Goal: Complete application form

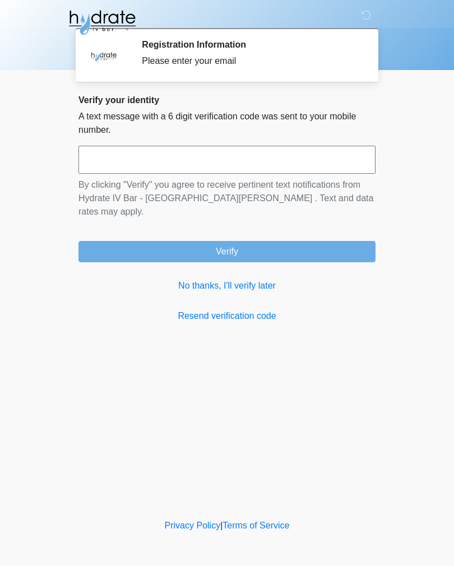
click at [175, 157] on input "text" at bounding box center [226, 160] width 297 height 28
type input "******"
click at [307, 241] on button "Verify" at bounding box center [226, 251] width 297 height 21
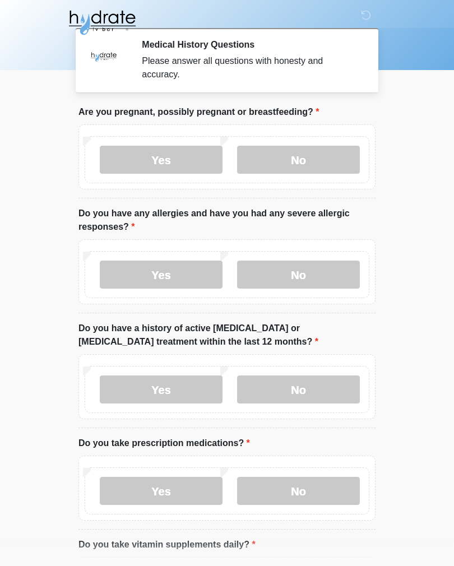
click at [317, 161] on label "No" at bounding box center [298, 160] width 123 height 28
click at [127, 272] on label "Yes" at bounding box center [161, 275] width 123 height 28
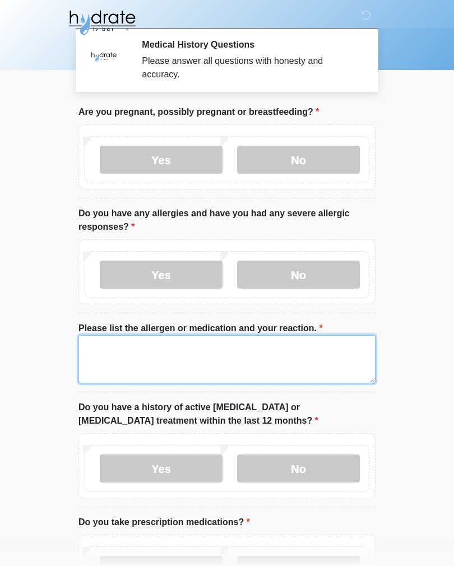
click at [109, 344] on textarea "Please list the allergen or medication and your reaction." at bounding box center [226, 359] width 297 height 48
type textarea "**********"
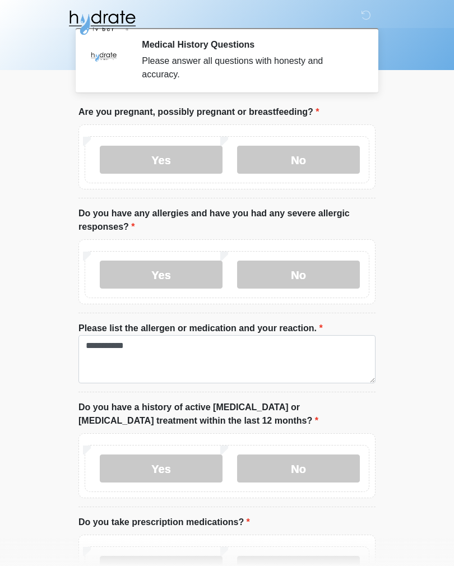
click at [333, 466] on label "No" at bounding box center [298, 468] width 123 height 28
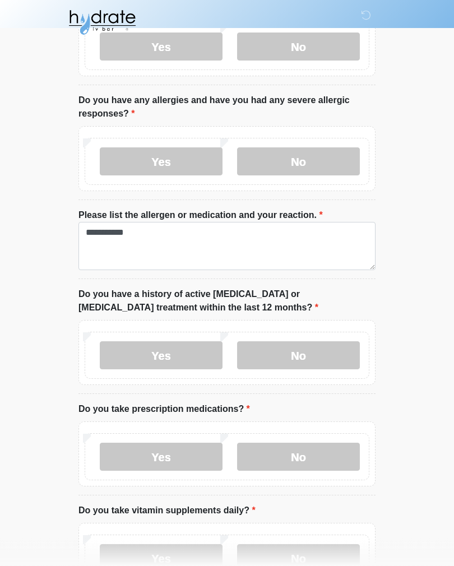
click at [131, 458] on label "Yes" at bounding box center [161, 457] width 123 height 28
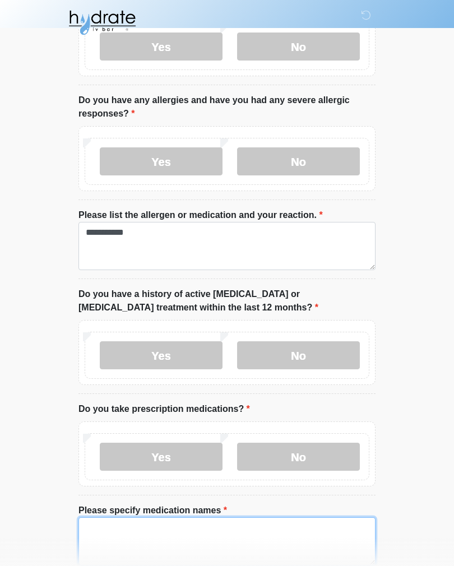
click at [102, 528] on textarea "Please specify medication names" at bounding box center [226, 541] width 297 height 48
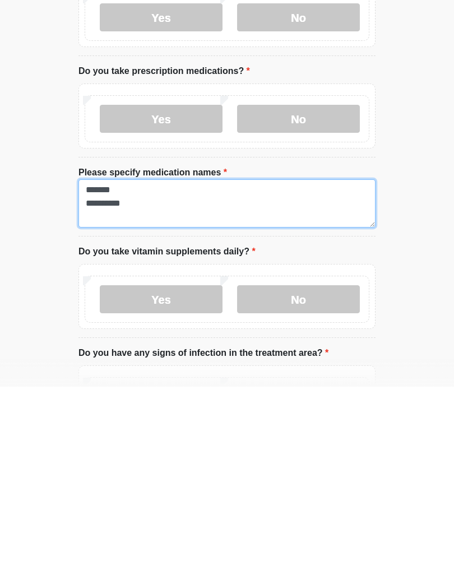
type textarea "******* *********"
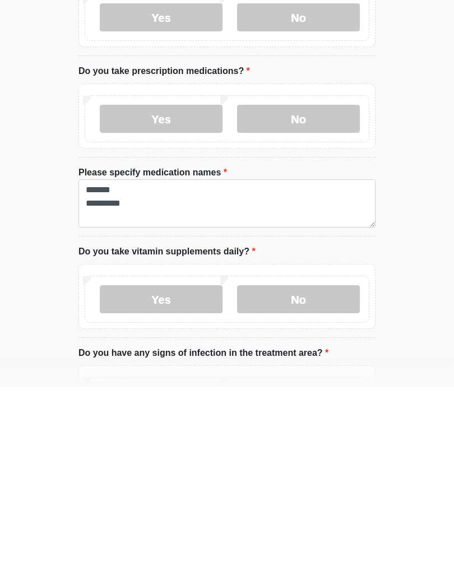
click at [307, 465] on label "No" at bounding box center [298, 479] width 123 height 28
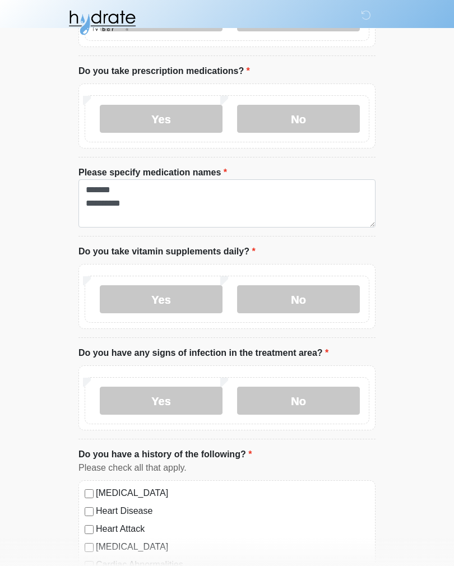
click at [331, 396] on label "No" at bounding box center [298, 401] width 123 height 28
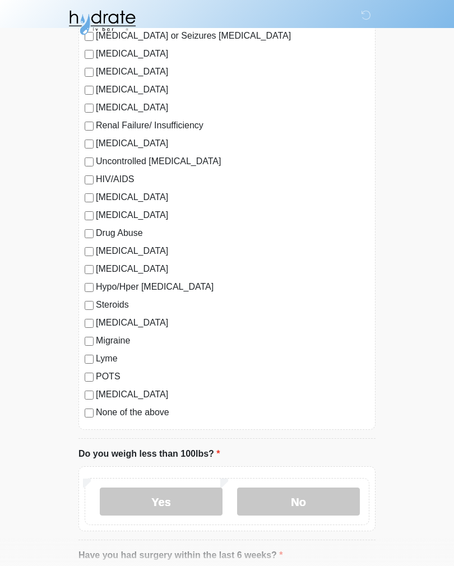
scroll to position [1106, 0]
click at [329, 498] on label "No" at bounding box center [298, 502] width 123 height 28
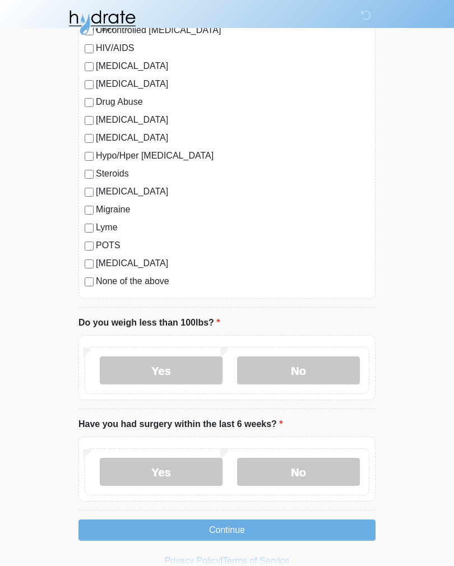
scroll to position [1252, 0]
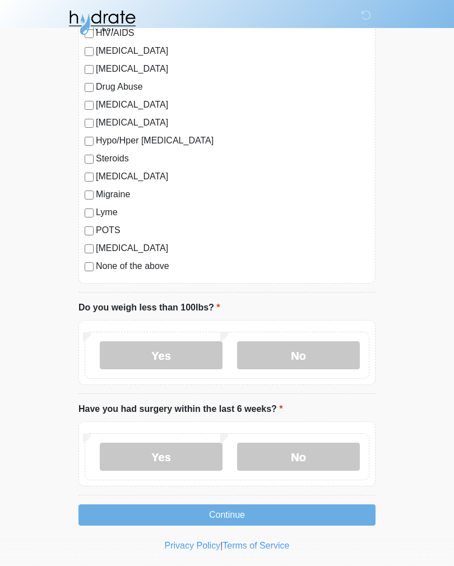
click at [327, 455] on label "No" at bounding box center [298, 457] width 123 height 28
click at [115, 513] on button "Continue" at bounding box center [226, 514] width 297 height 21
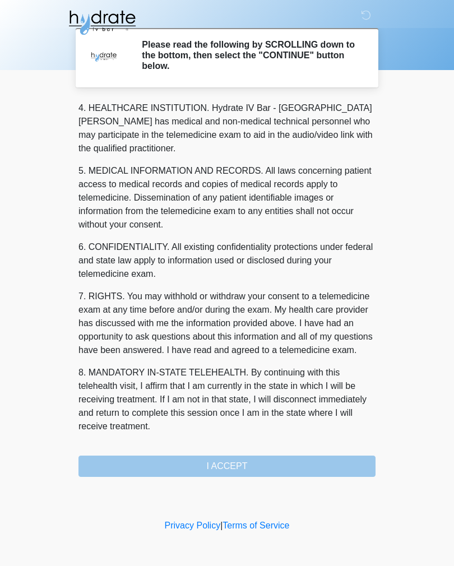
scroll to position [322, 0]
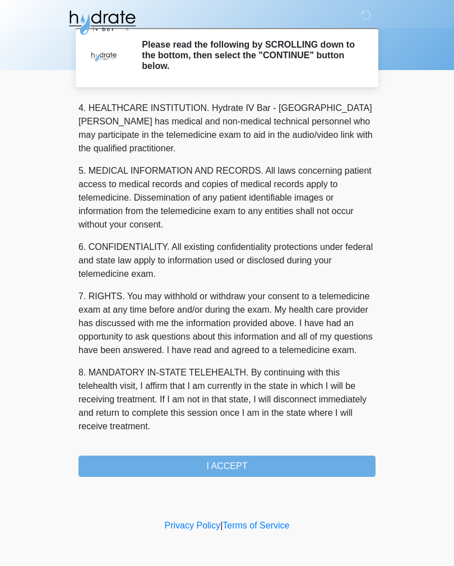
click at [123, 467] on button "I ACCEPT" at bounding box center [226, 466] width 297 height 21
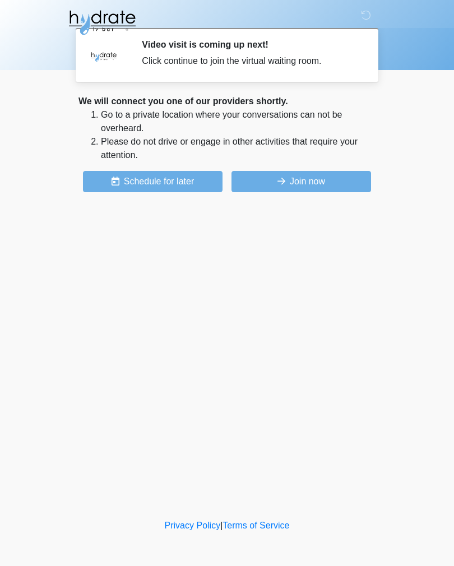
click at [314, 188] on button "Join now" at bounding box center [301, 181] width 140 height 21
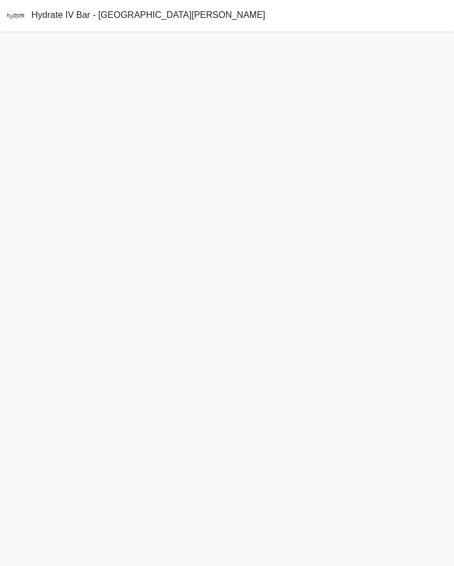
scroll to position [3, 0]
